Goal: Check status

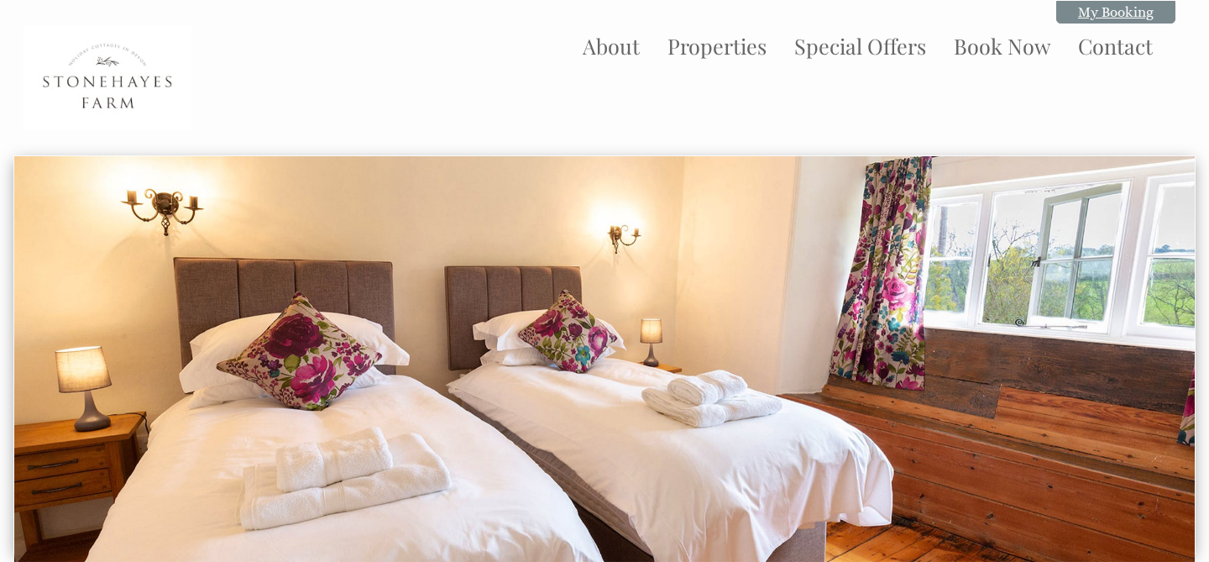
click at [1126, 15] on link "My Booking" at bounding box center [1115, 12] width 119 height 23
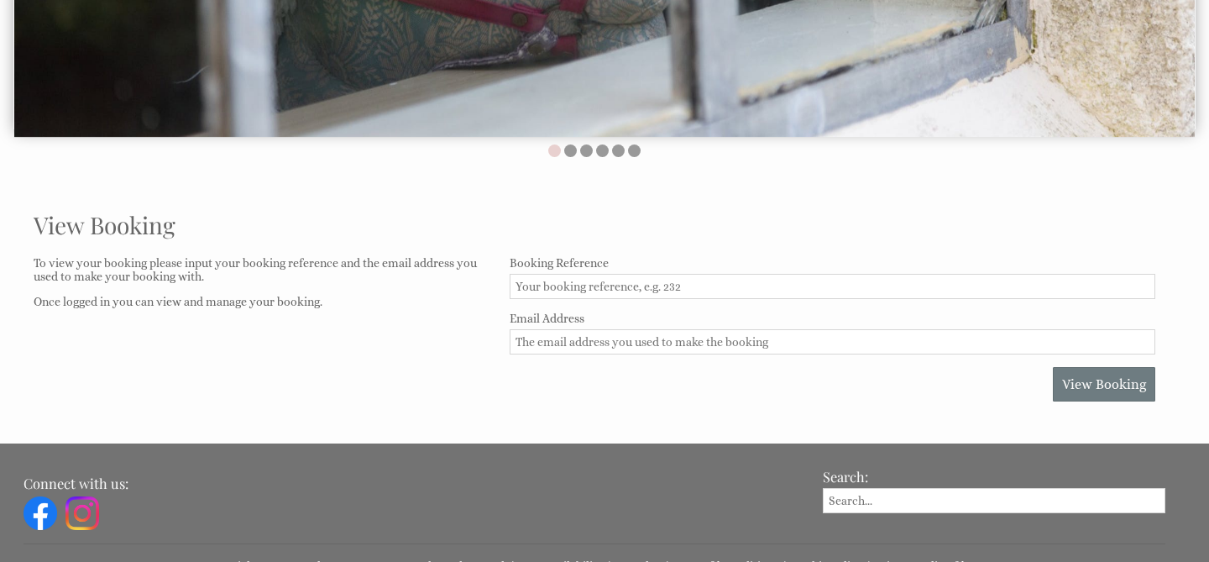
scroll to position [557, 0]
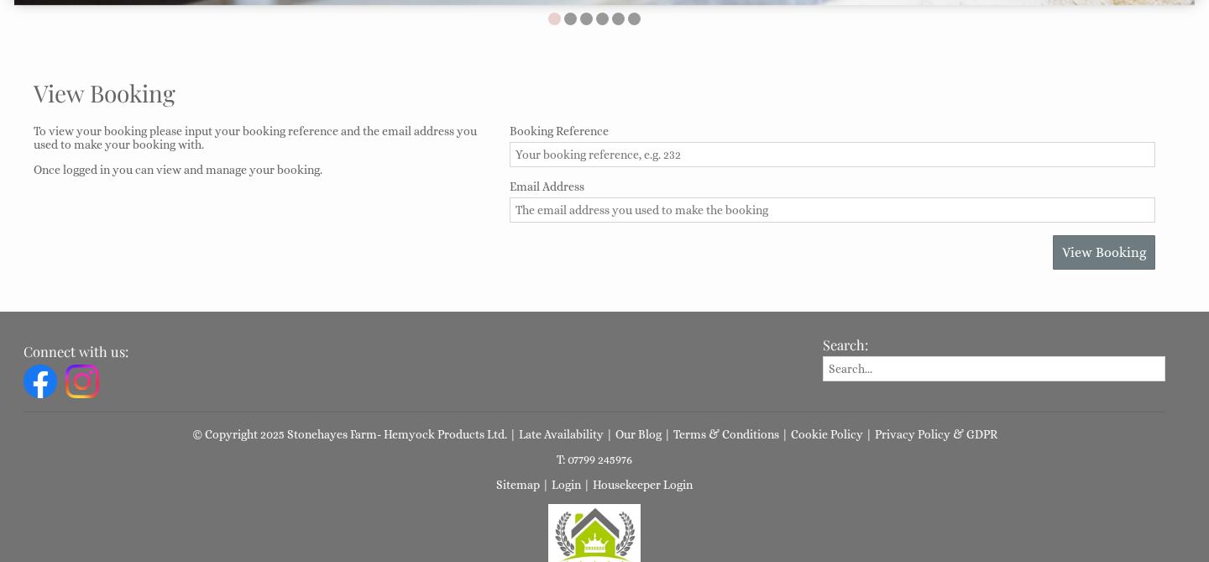
click at [865, 159] on input "Booking Reference" at bounding box center [832, 154] width 645 height 25
type input "936"
click at [651, 257] on div "View Booking" at bounding box center [832, 252] width 645 height 34
click at [647, 223] on form "Booking Reference 936 Email Address View Booking" at bounding box center [832, 196] width 645 height 145
click at [645, 215] on input "Email Address" at bounding box center [832, 209] width 645 height 25
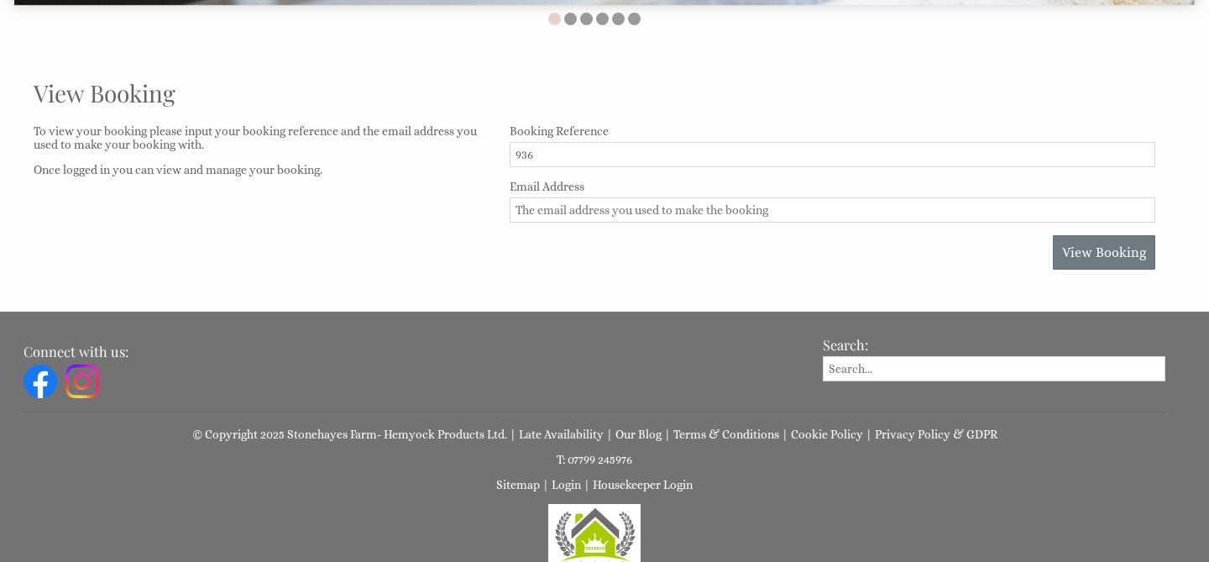
type input "[EMAIL_ADDRESS][DOMAIN_NAME]"
click at [795, 265] on div "View Booking" at bounding box center [832, 252] width 645 height 34
click at [1055, 257] on button "View Booking" at bounding box center [1104, 252] width 102 height 34
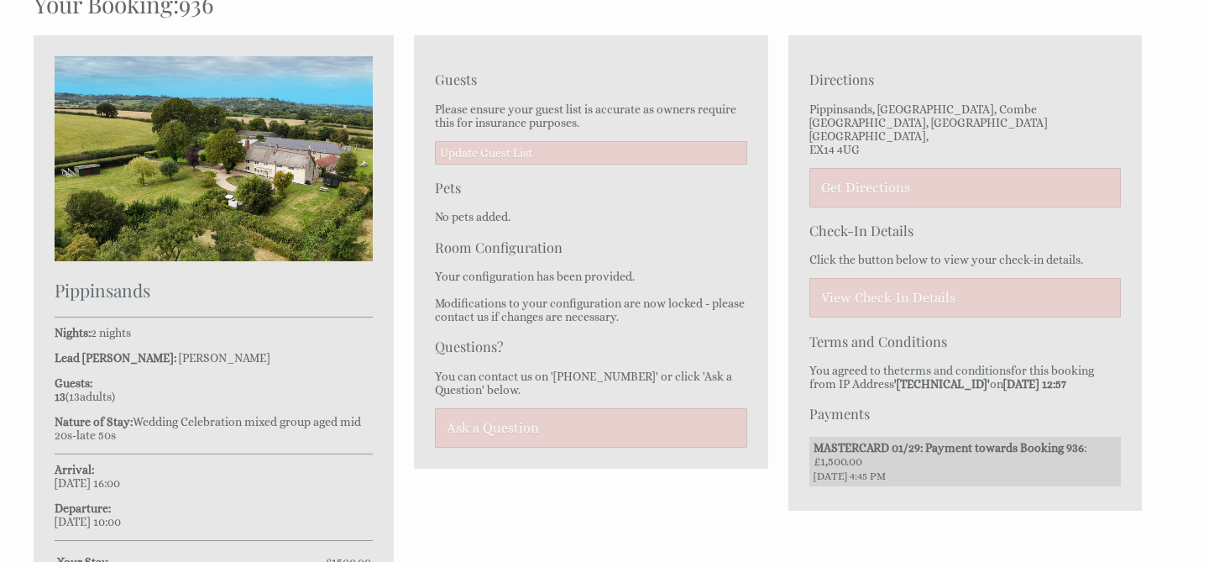
scroll to position [645, 0]
drag, startPoint x: 870, startPoint y: 139, endPoint x: 811, endPoint y: 136, distance: 59.7
click at [811, 136] on p "Pippinsands, [STREET_ADDRESS]" at bounding box center [964, 130] width 311 height 54
copy p "EX14 4UG"
